Goal: Browse casually: Explore the website without a specific task or goal

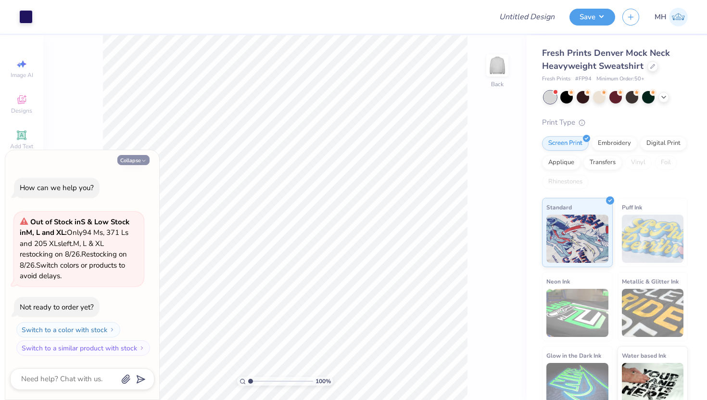
click at [140, 157] on button "Collapse" at bounding box center [133, 160] width 32 height 10
type textarea "x"
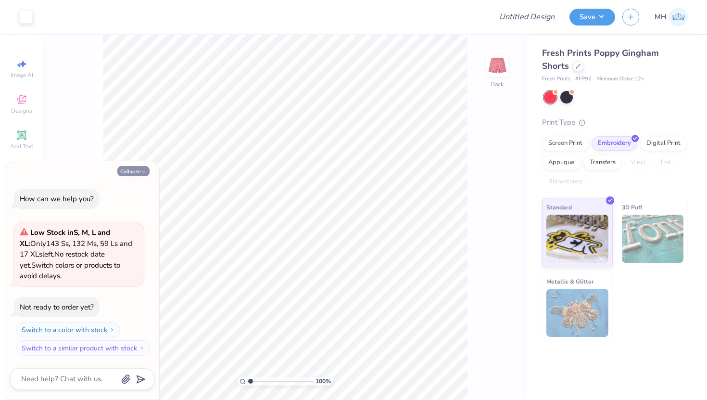
click at [136, 170] on button "Collapse" at bounding box center [133, 171] width 32 height 10
type textarea "x"
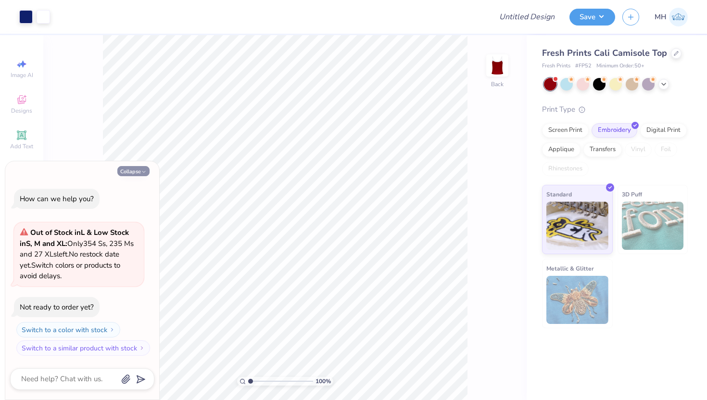
click at [134, 169] on button "Collapse" at bounding box center [133, 171] width 32 height 10
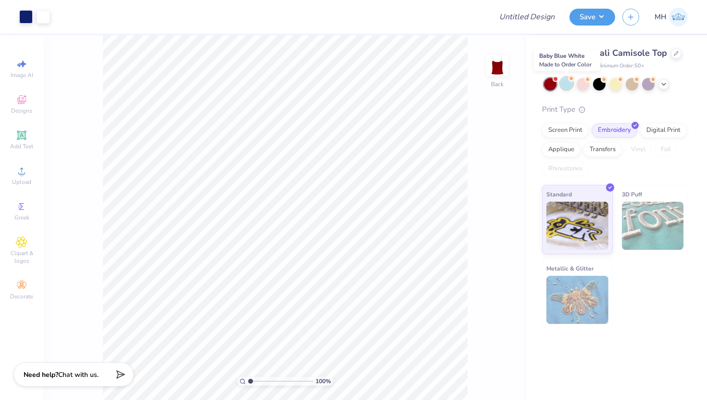
click at [566, 88] on div at bounding box center [566, 83] width 13 height 13
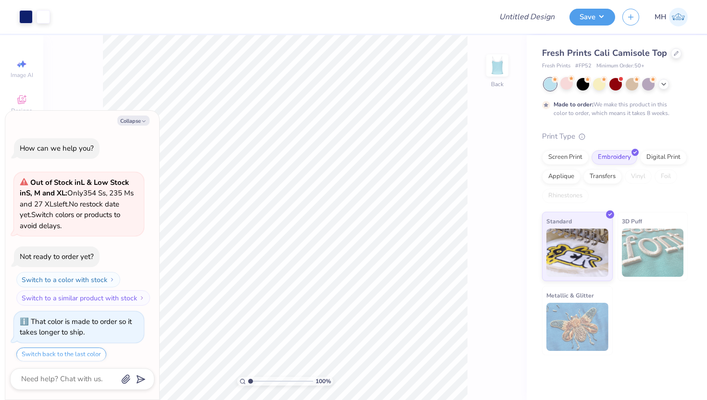
scroll to position [29, 0]
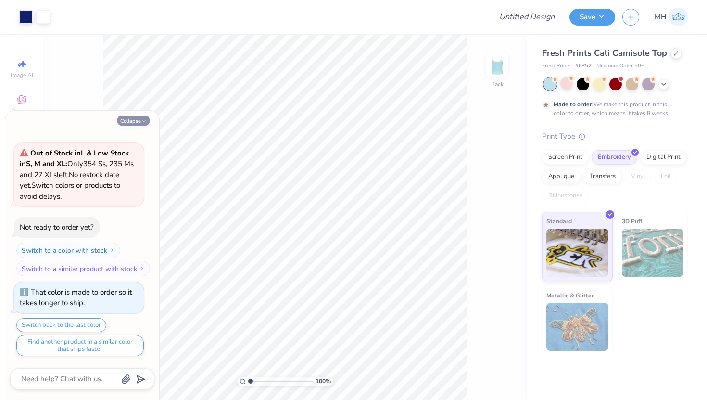
click at [144, 120] on icon "button" at bounding box center [144, 121] width 6 height 6
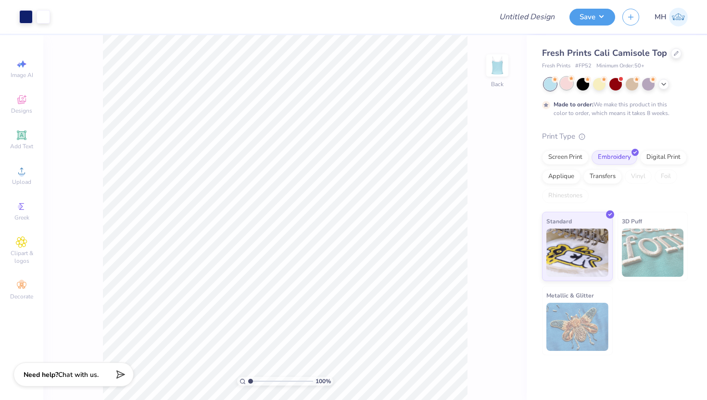
click at [566, 81] on div at bounding box center [566, 83] width 13 height 13
click at [664, 82] on icon at bounding box center [664, 83] width 8 height 8
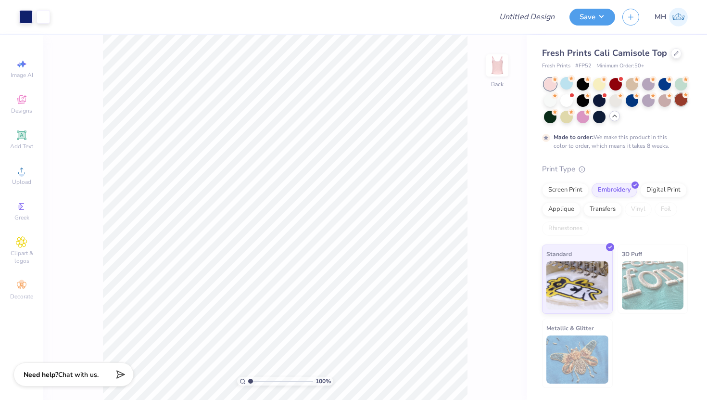
click at [677, 100] on div at bounding box center [681, 99] width 13 height 13
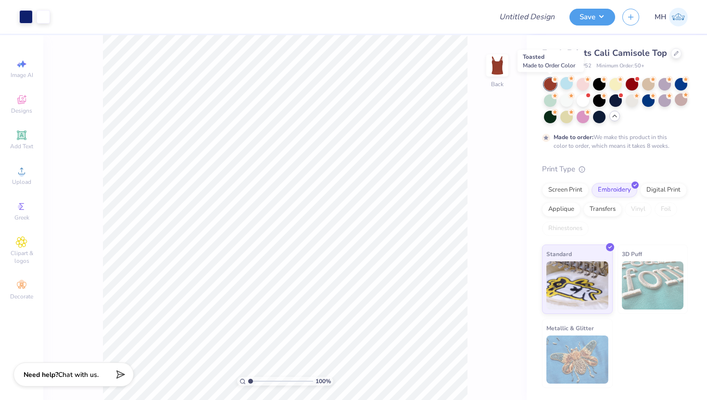
click at [549, 85] on div at bounding box center [550, 84] width 13 height 13
click at [633, 87] on div at bounding box center [632, 83] width 13 height 13
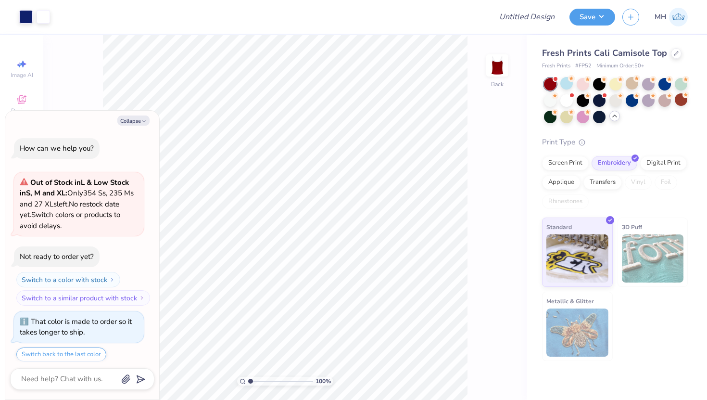
scroll to position [224, 0]
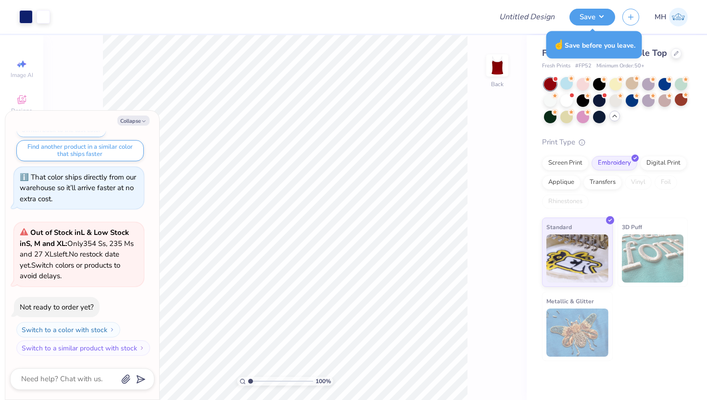
type textarea "x"
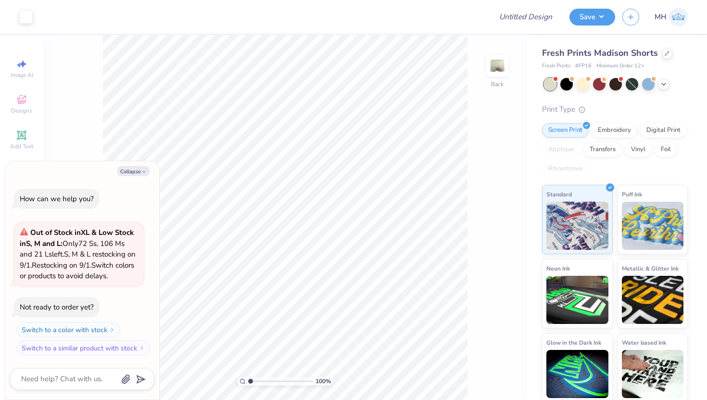
type textarea "x"
